Goal: Navigation & Orientation: Find specific page/section

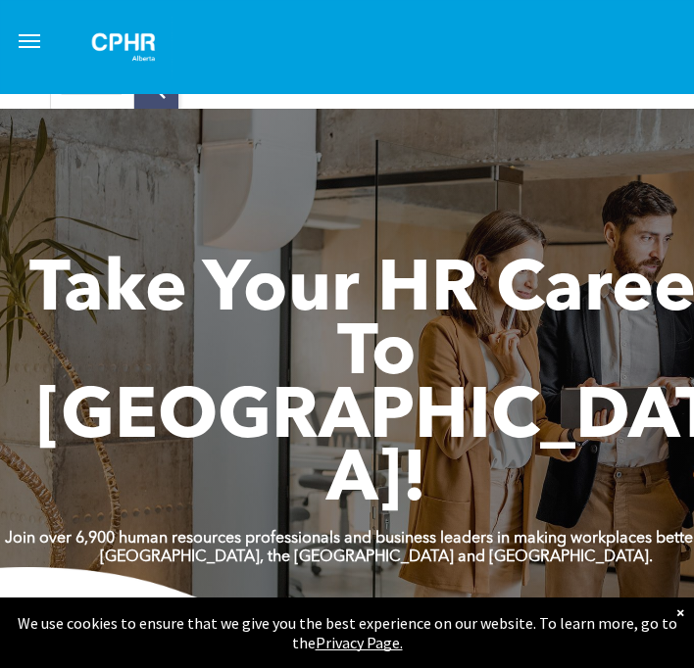
click at [34, 40] on span "menu" at bounding box center [30, 41] width 22 height 2
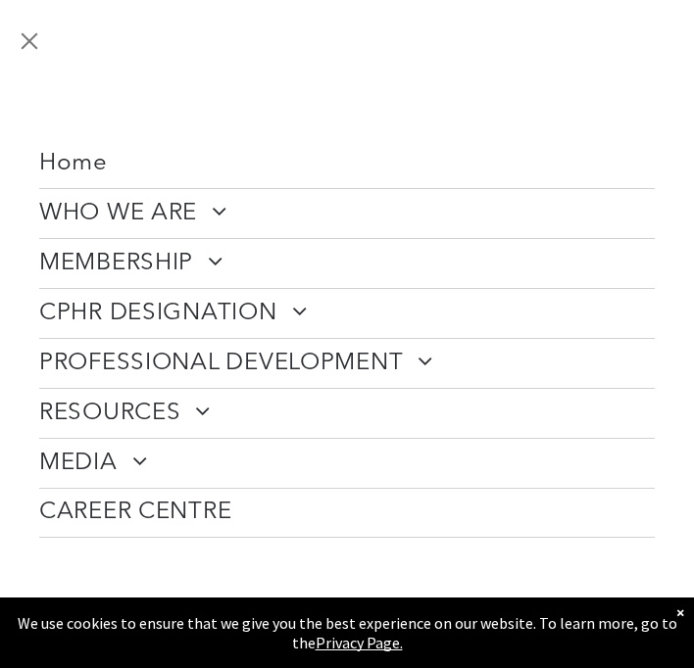
click at [203, 259] on span at bounding box center [208, 261] width 30 height 24
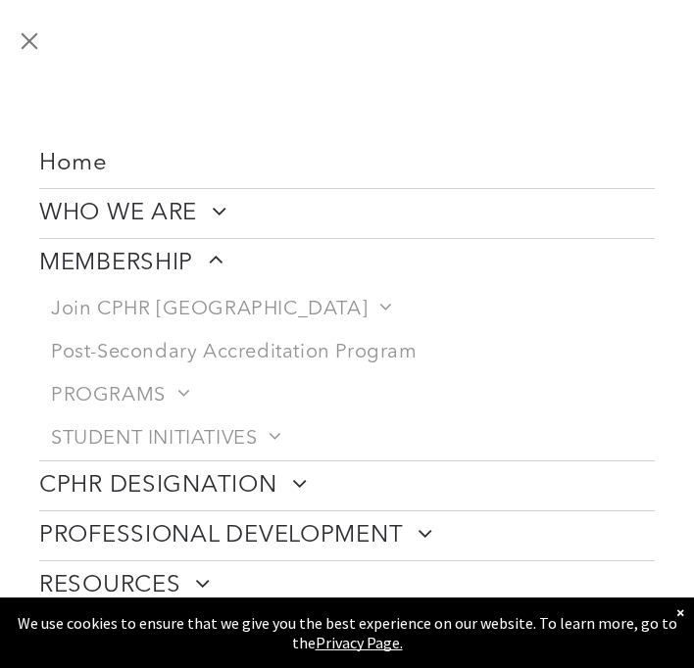
click at [65, 172] on span "Home" at bounding box center [73, 164] width 69 height 28
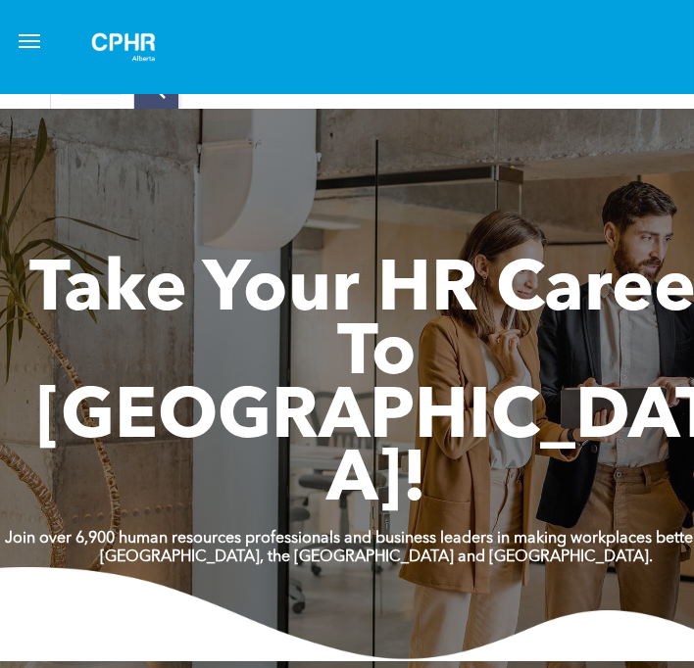
click at [32, 37] on button "menu" at bounding box center [29, 41] width 39 height 39
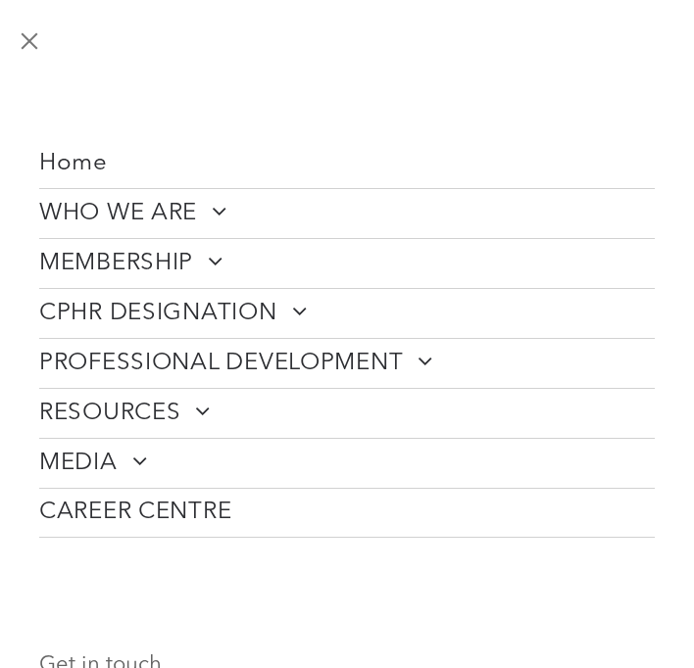
click at [277, 313] on span at bounding box center [292, 311] width 30 height 24
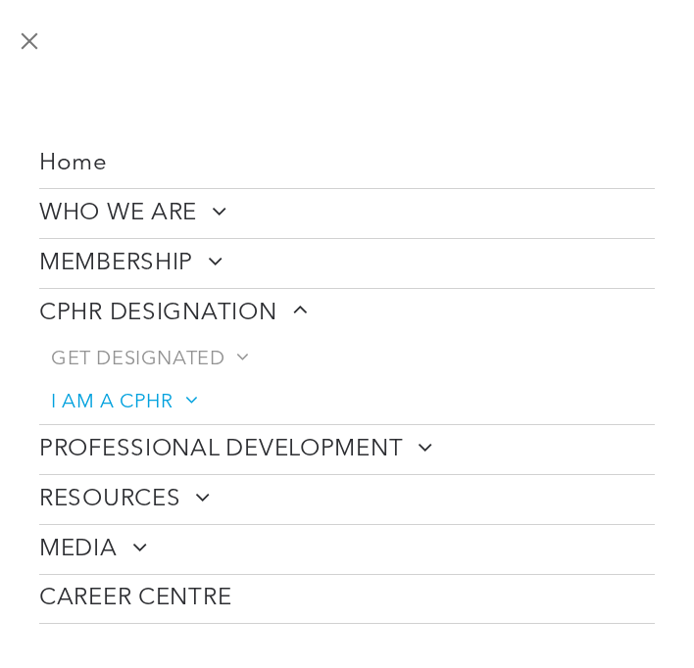
click at [106, 401] on span "I AM A CPHR" at bounding box center [123, 403] width 144 height 24
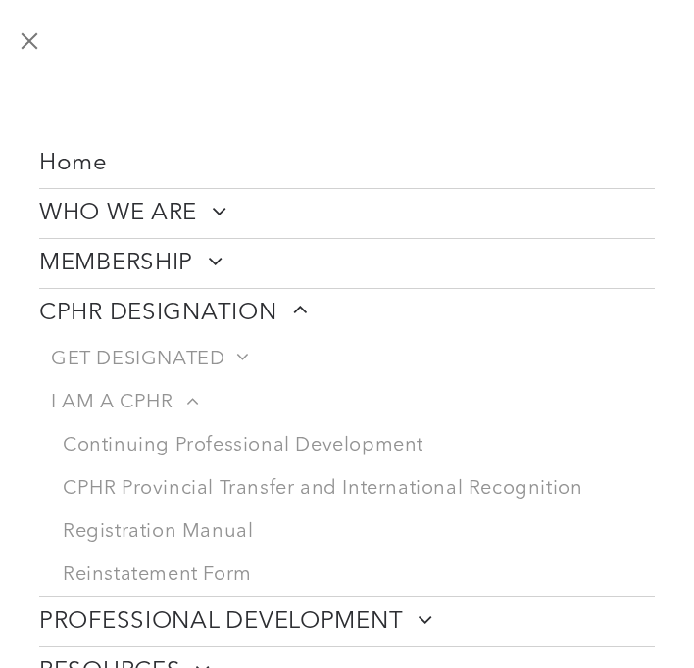
click at [42, 36] on button "menu" at bounding box center [29, 41] width 39 height 39
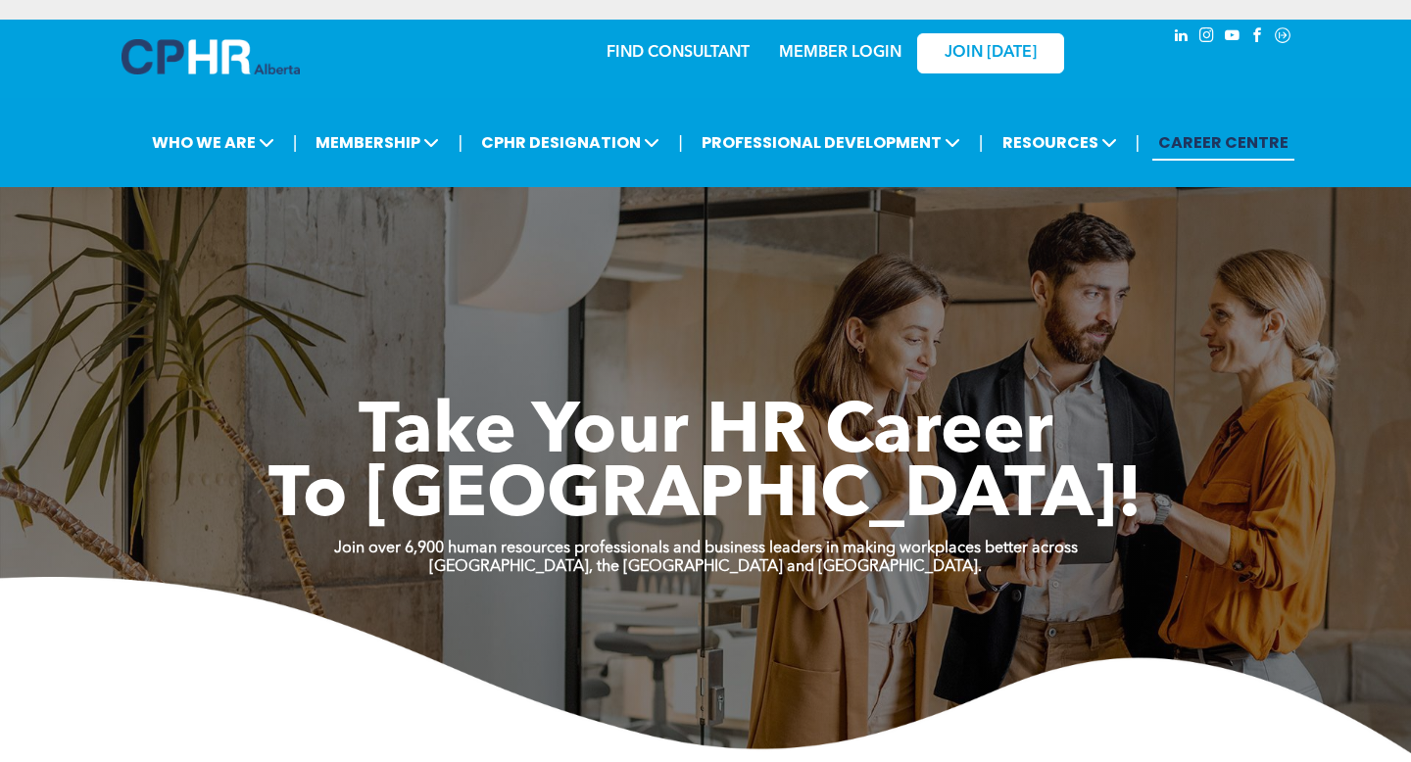
click at [693, 60] on link "MEMBER LOGIN" at bounding box center [840, 53] width 122 height 16
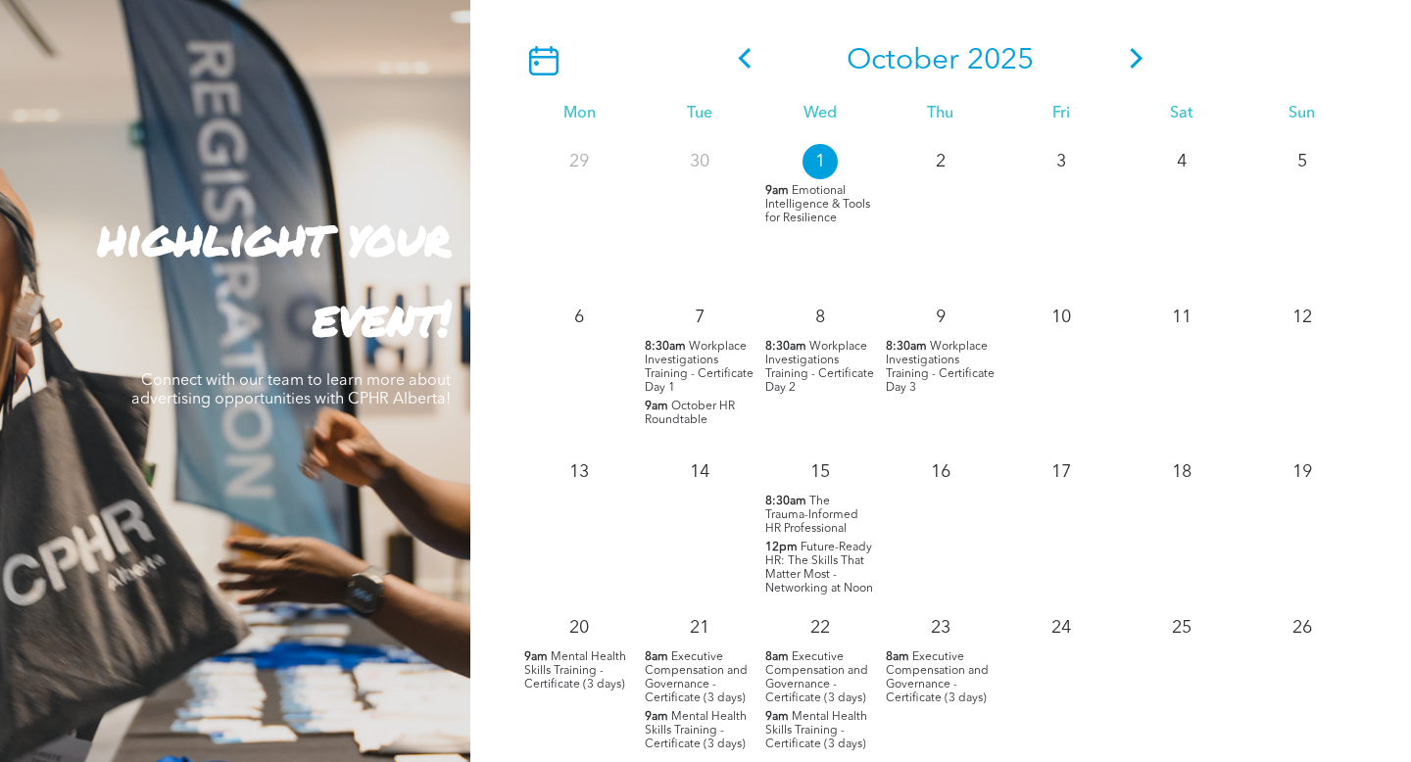
scroll to position [1759, 0]
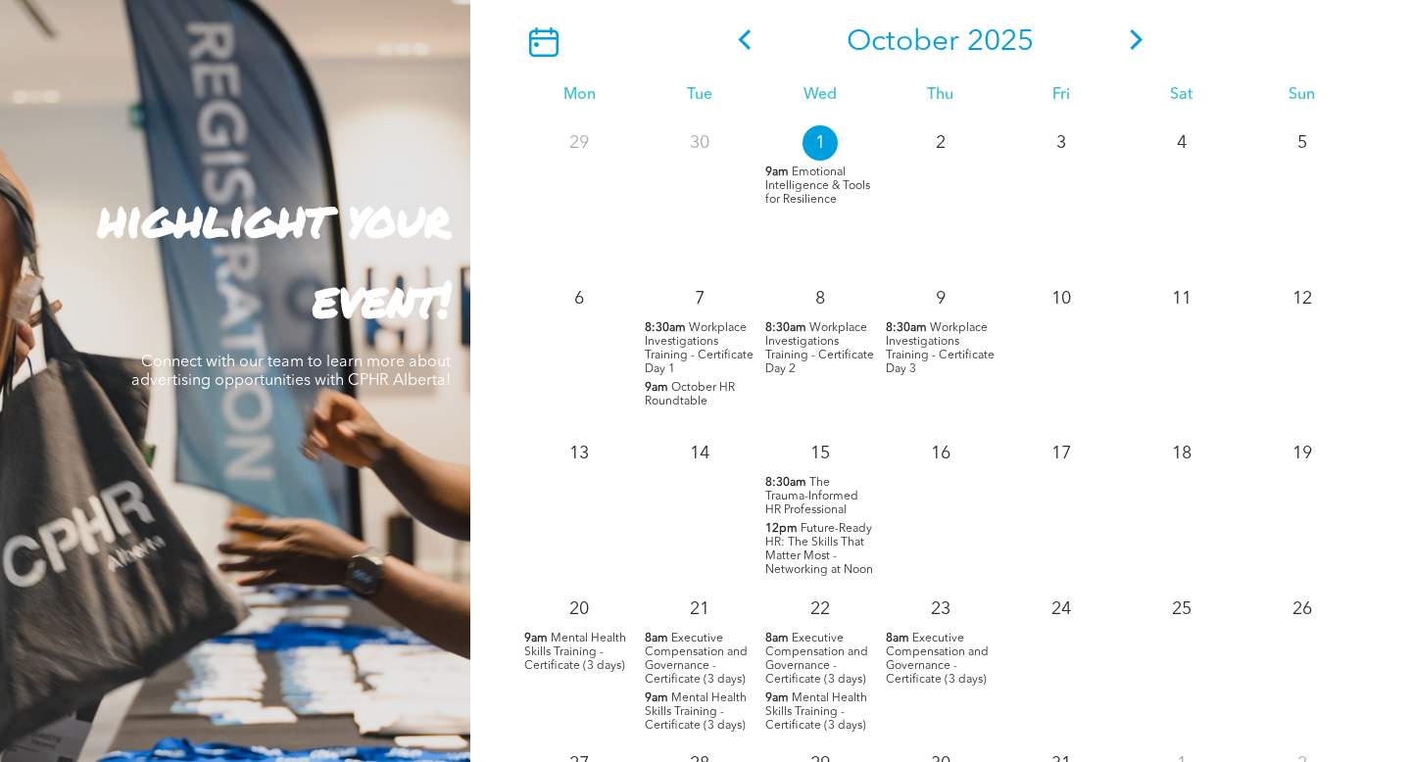
click at [823, 436] on p "15" at bounding box center [819, 453] width 35 height 35
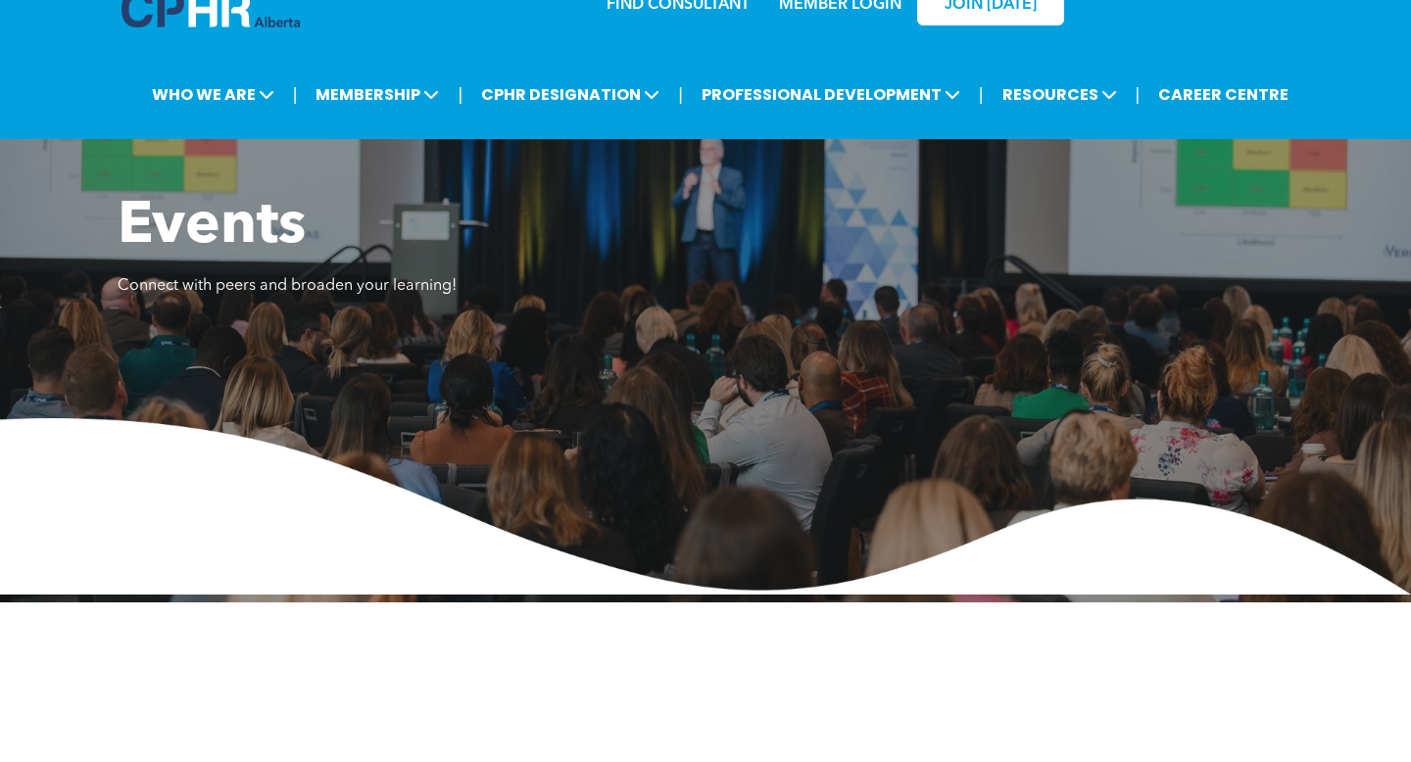
scroll to position [0, 0]
